Goal: Navigation & Orientation: Find specific page/section

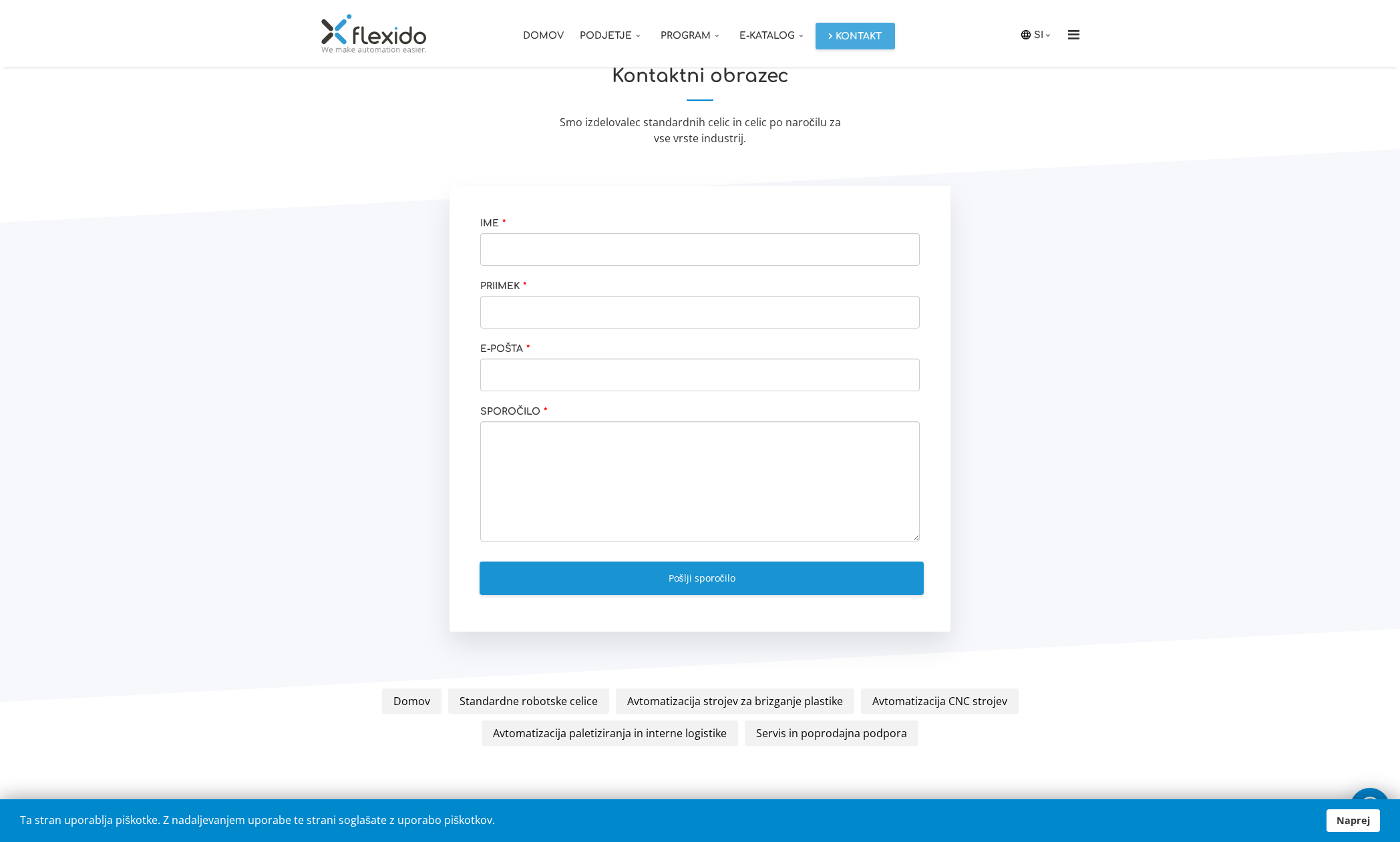
scroll to position [1771, 0]
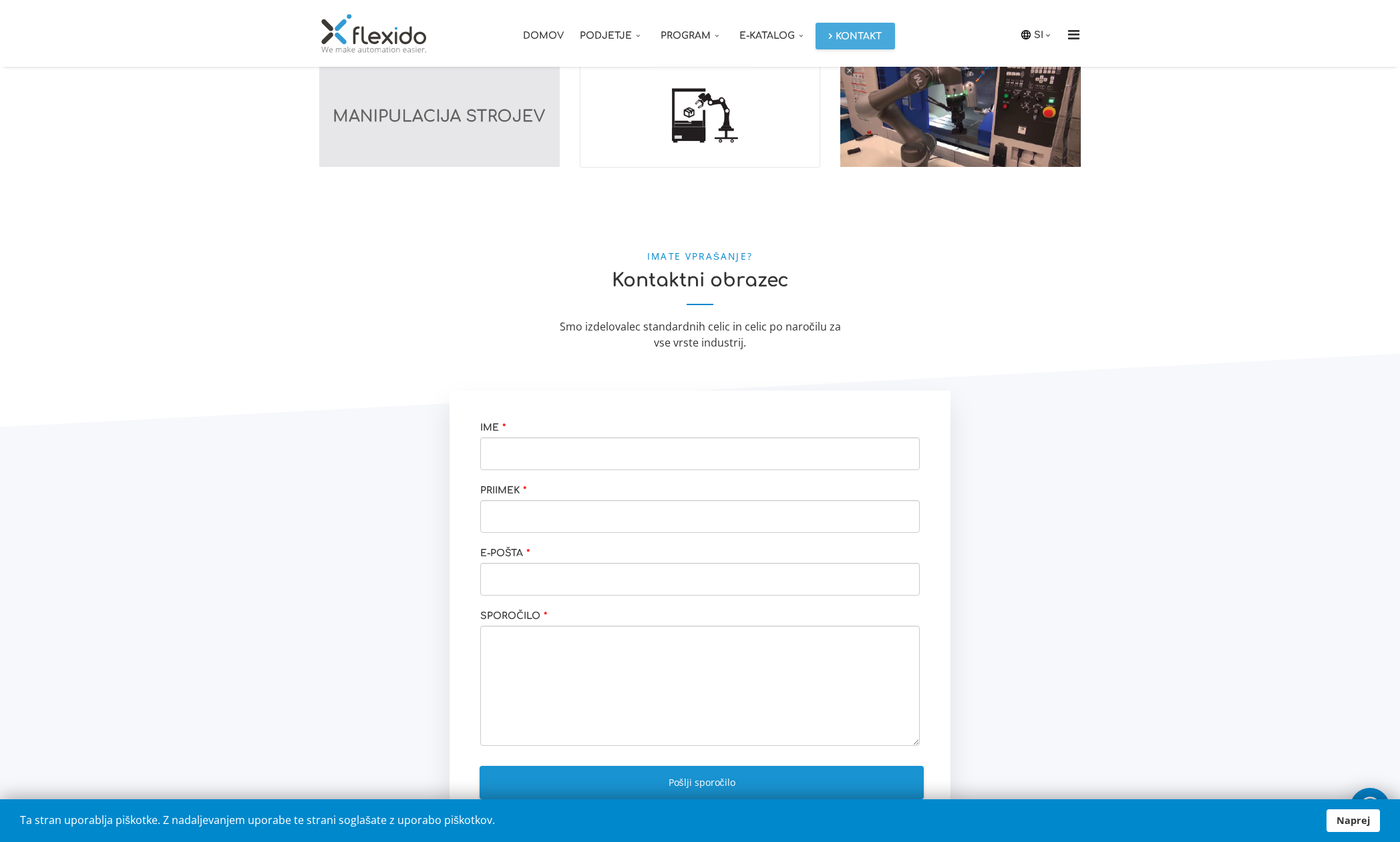
drag, startPoint x: 442, startPoint y: 123, endPoint x: 442, endPoint y: 143, distance: 20.0
click at [442, 124] on img at bounding box center [439, 114] width 240 height 105
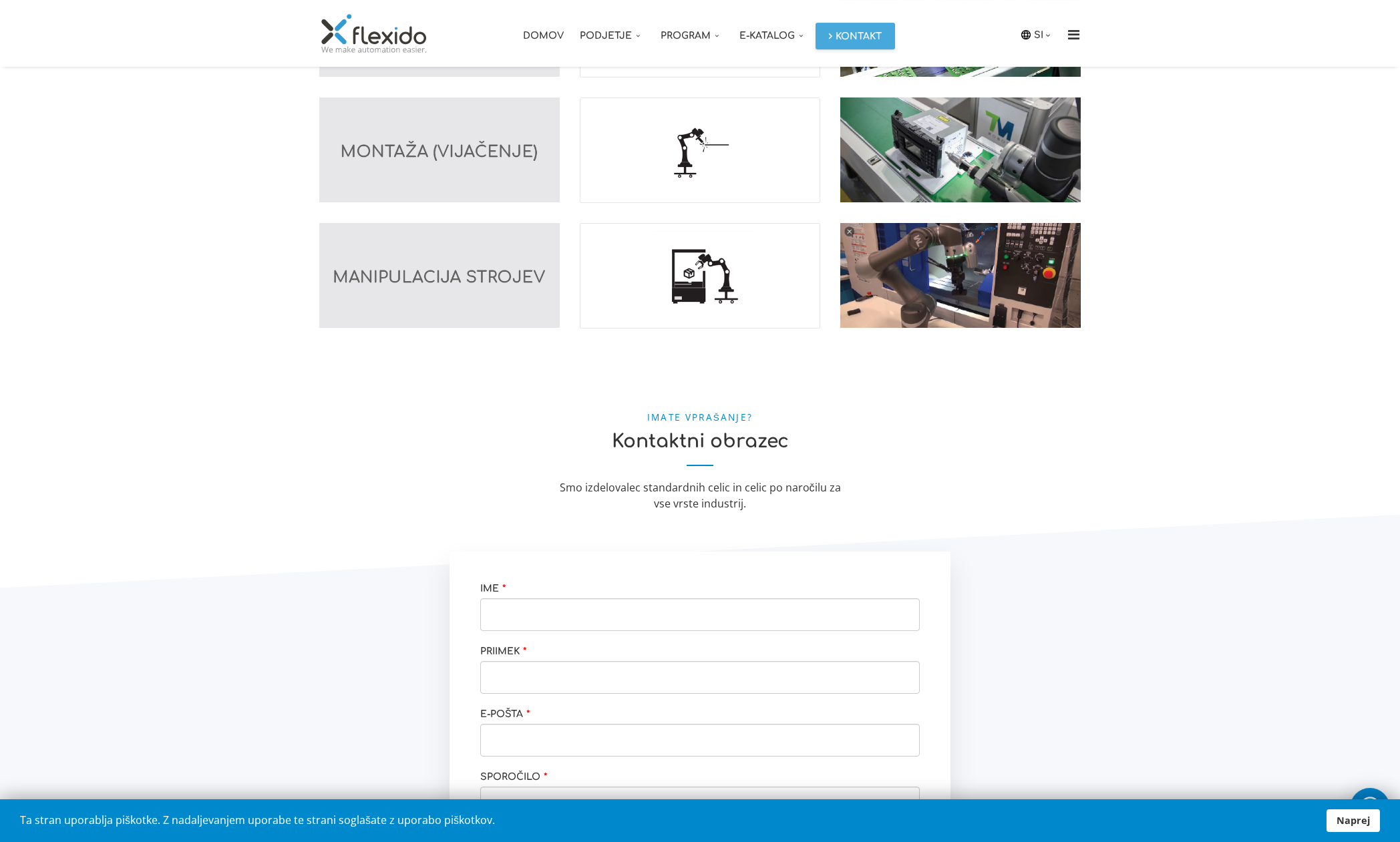
scroll to position [1566, 0]
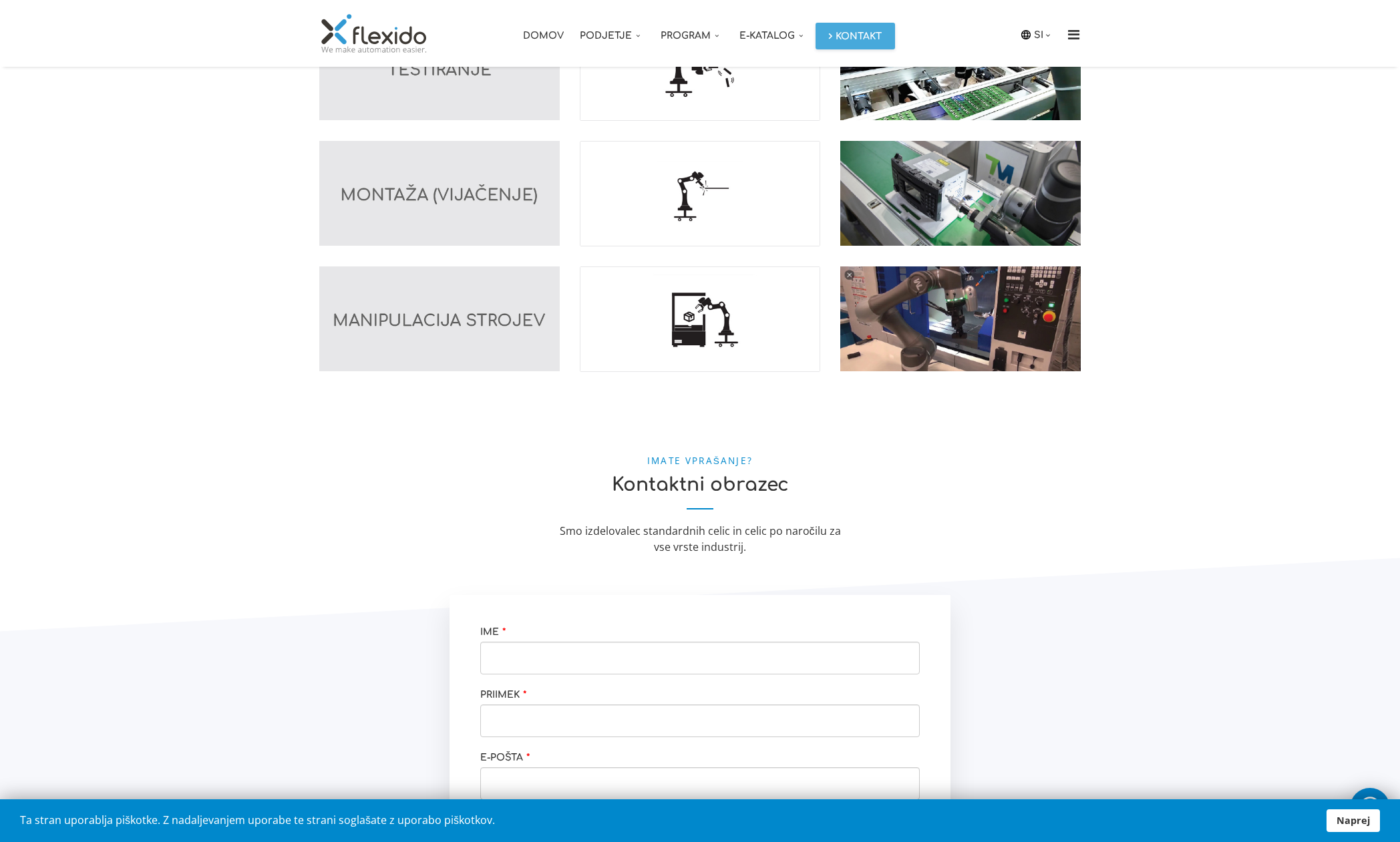
click at [976, 329] on img at bounding box center [960, 319] width 240 height 105
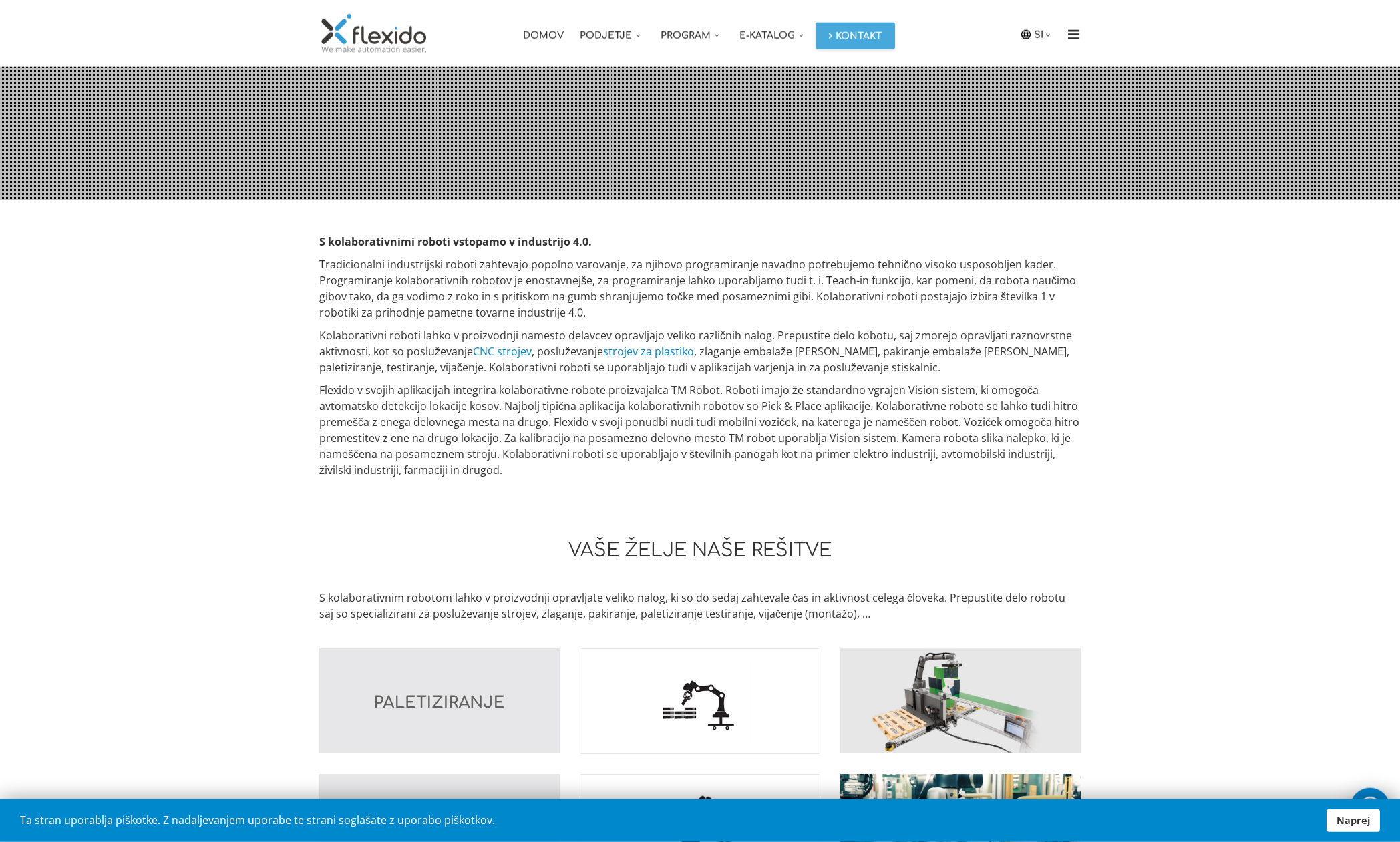
scroll to position [0, 0]
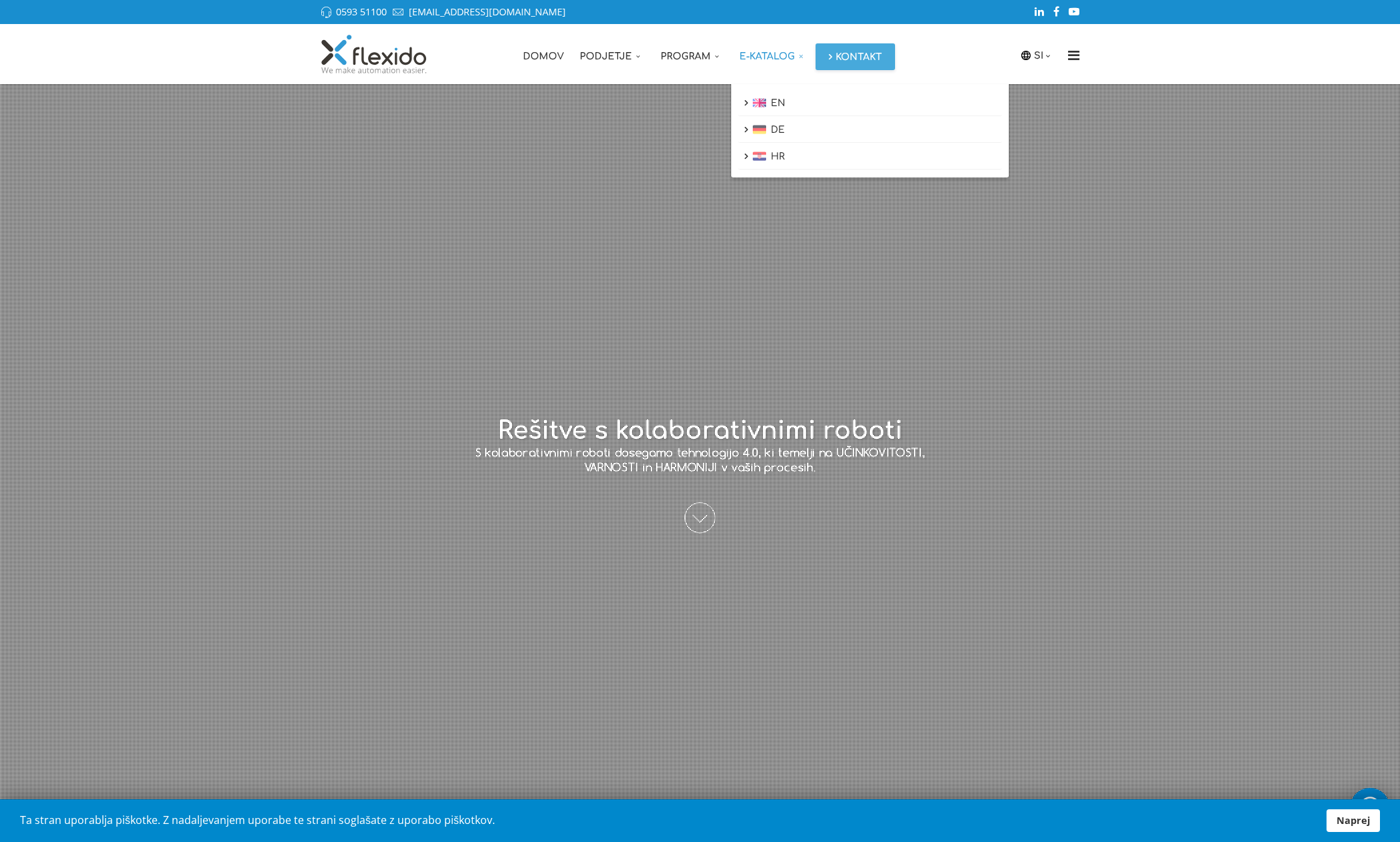
click at [775, 50] on link "E-katalog" at bounding box center [773, 54] width 84 height 60
click at [775, 54] on link "E-katalog" at bounding box center [773, 54] width 84 height 60
click at [768, 59] on link "E-katalog" at bounding box center [773, 54] width 84 height 60
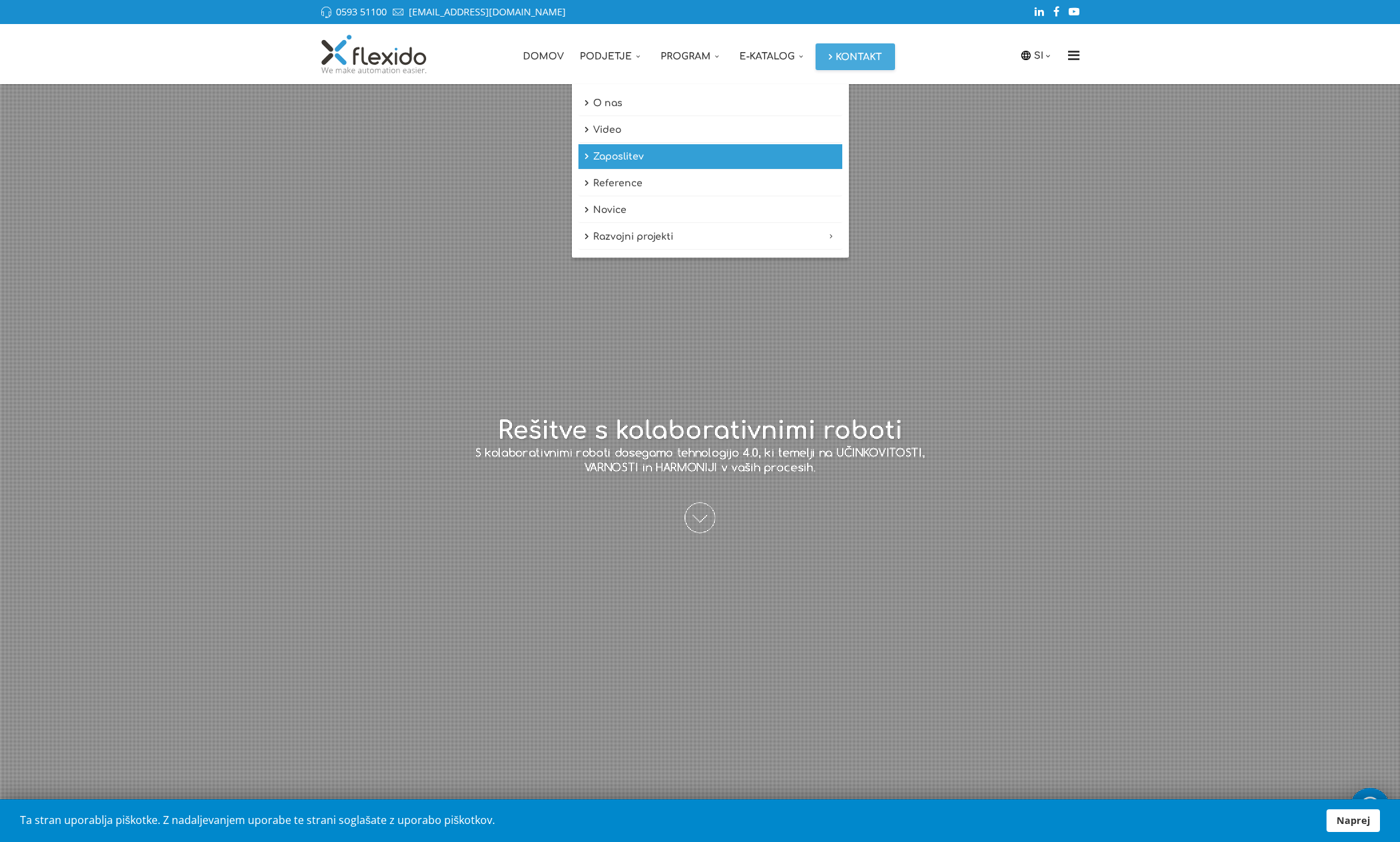
click at [586, 159] on link "Zaposlitev" at bounding box center [710, 157] width 264 height 25
